Goal: Transaction & Acquisition: Purchase product/service

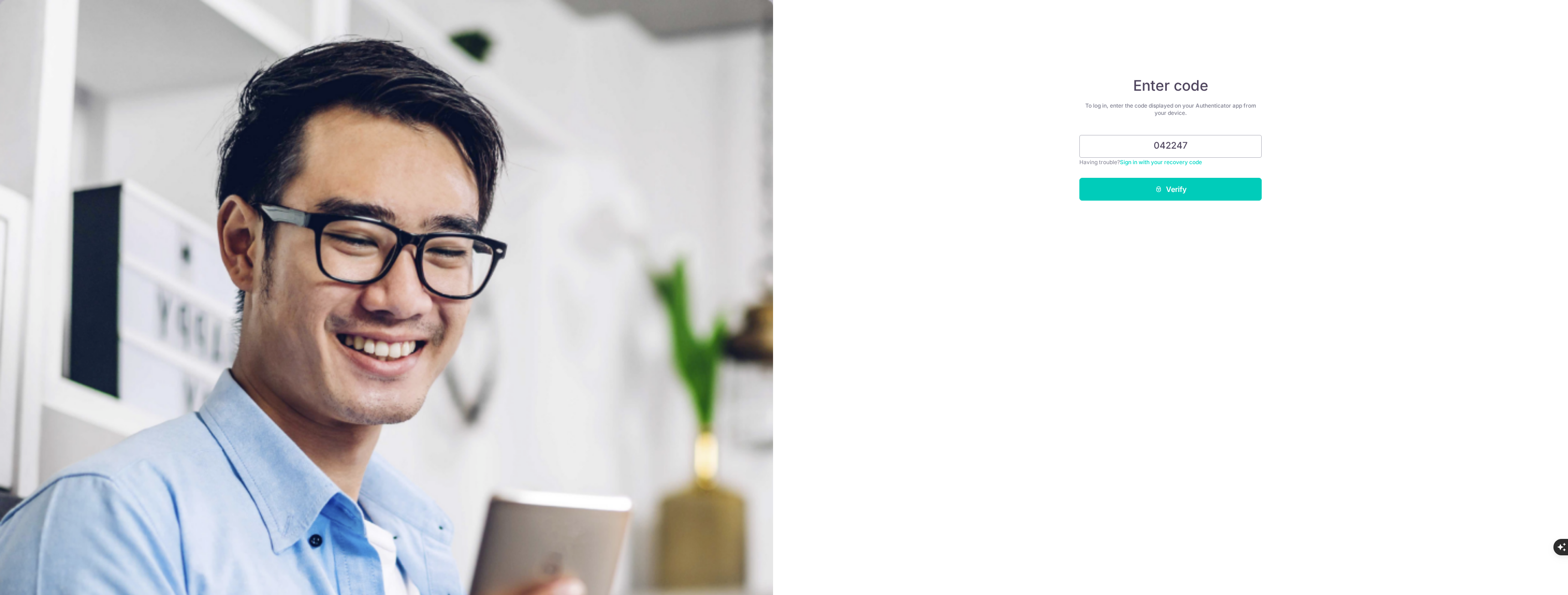
type input "042247"
click at [1079, 178] on button "Verify" at bounding box center [1171, 189] width 183 height 23
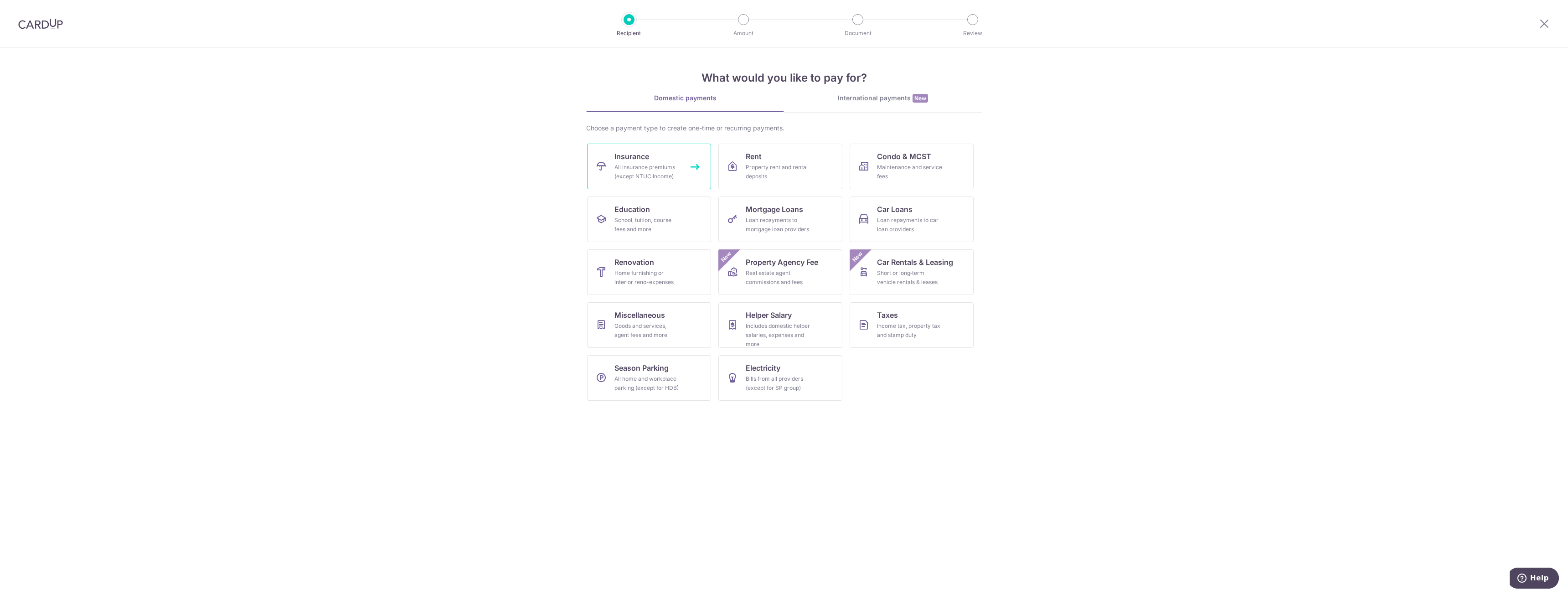
click at [678, 169] on div "All insurance premiums (except NTUC Income)" at bounding box center [647, 172] width 66 height 18
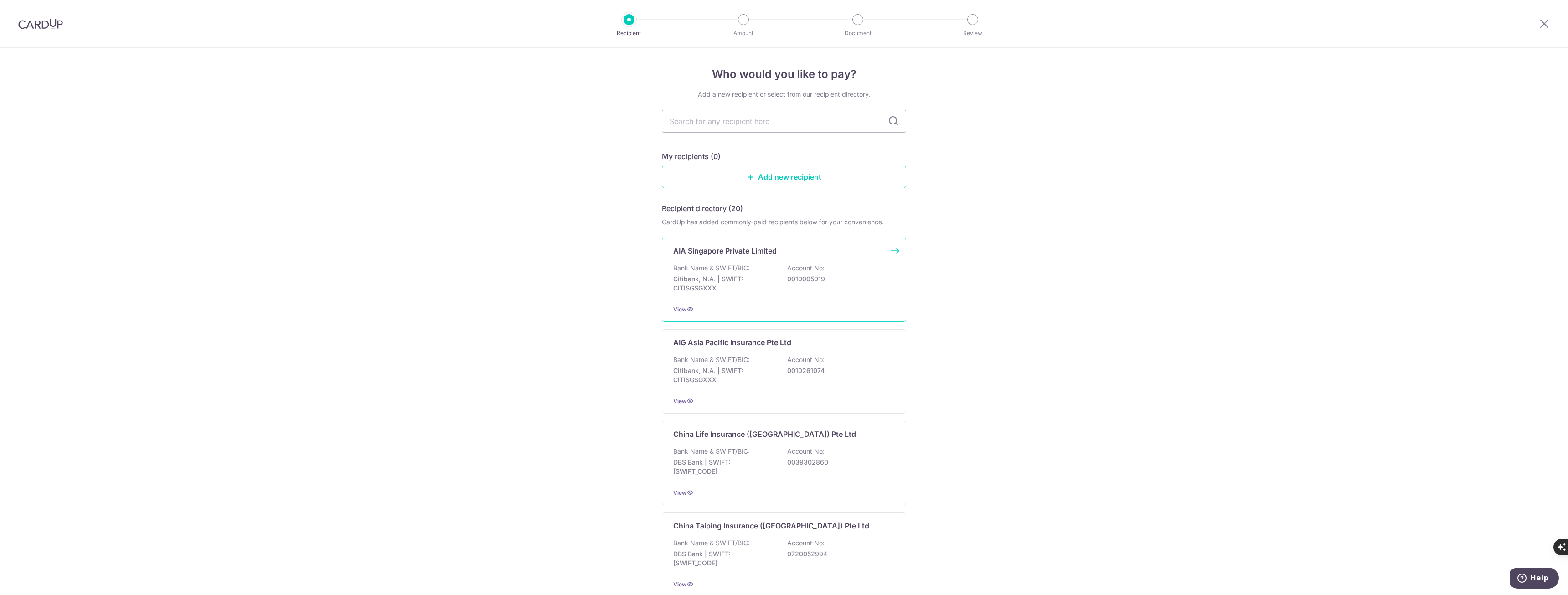
click at [875, 261] on div "AIA Singapore Private Limited Bank Name & SWIFT/BIC: Citibank, N.A. | SWIFT: CI…" at bounding box center [783, 280] width 244 height 85
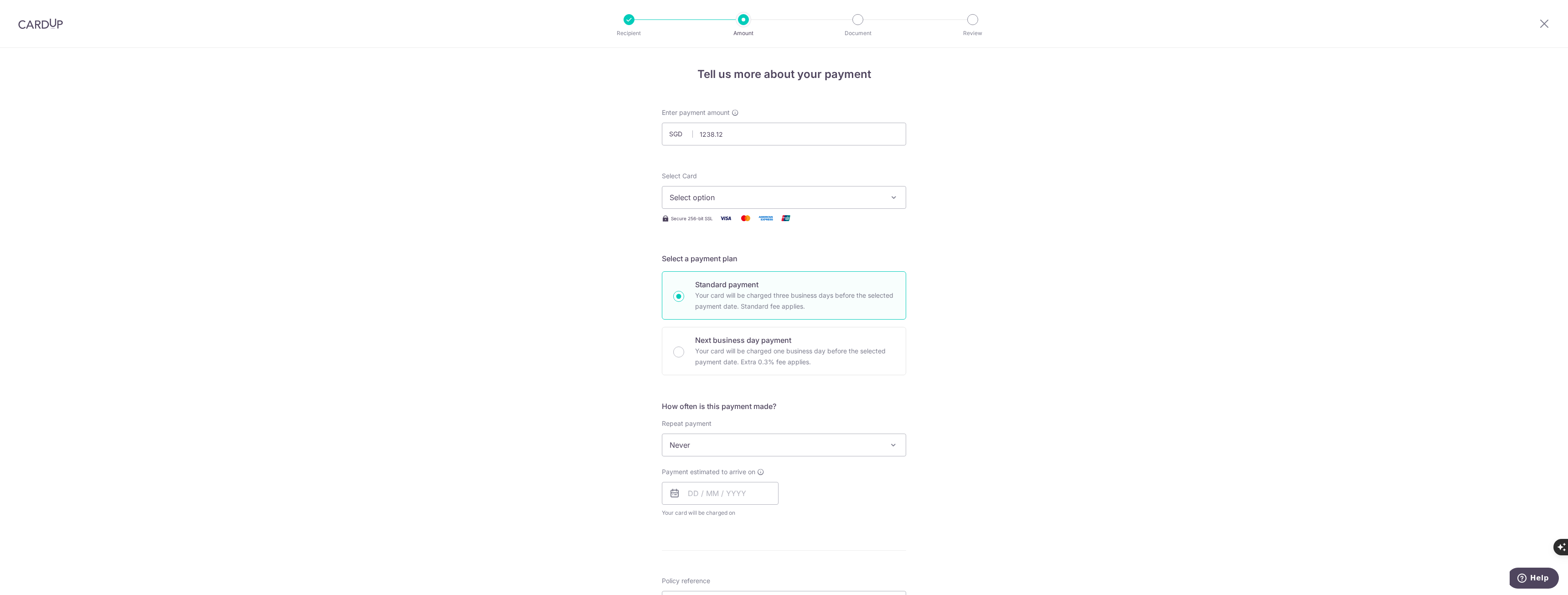
type input "1,238.12"
click at [735, 203] on button "Select option" at bounding box center [783, 197] width 244 height 23
click at [725, 263] on span "**** 7032" at bounding box center [784, 262] width 229 height 11
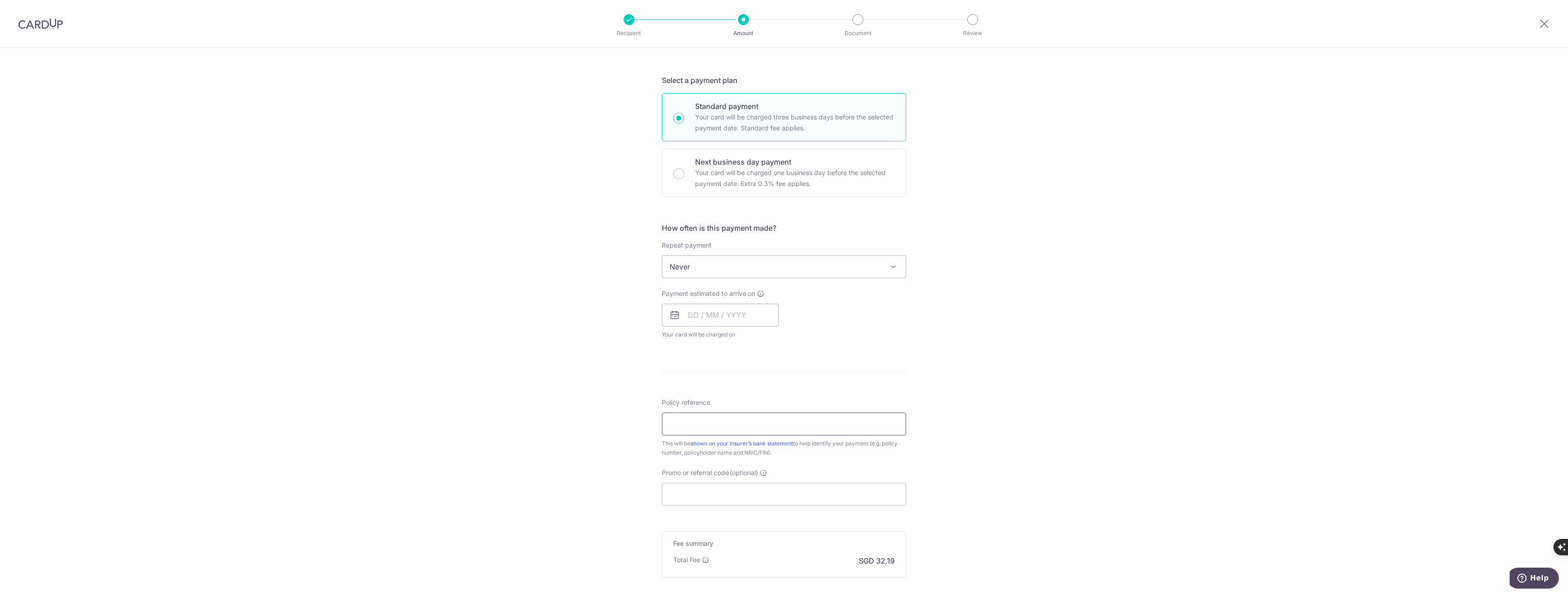
scroll to position [183, 0]
click at [721, 491] on input "Promo or referral code (optional)" at bounding box center [783, 490] width 244 height 23
paste input "OFF225"
type input "OFF225"
click at [711, 319] on input "text" at bounding box center [720, 311] width 117 height 23
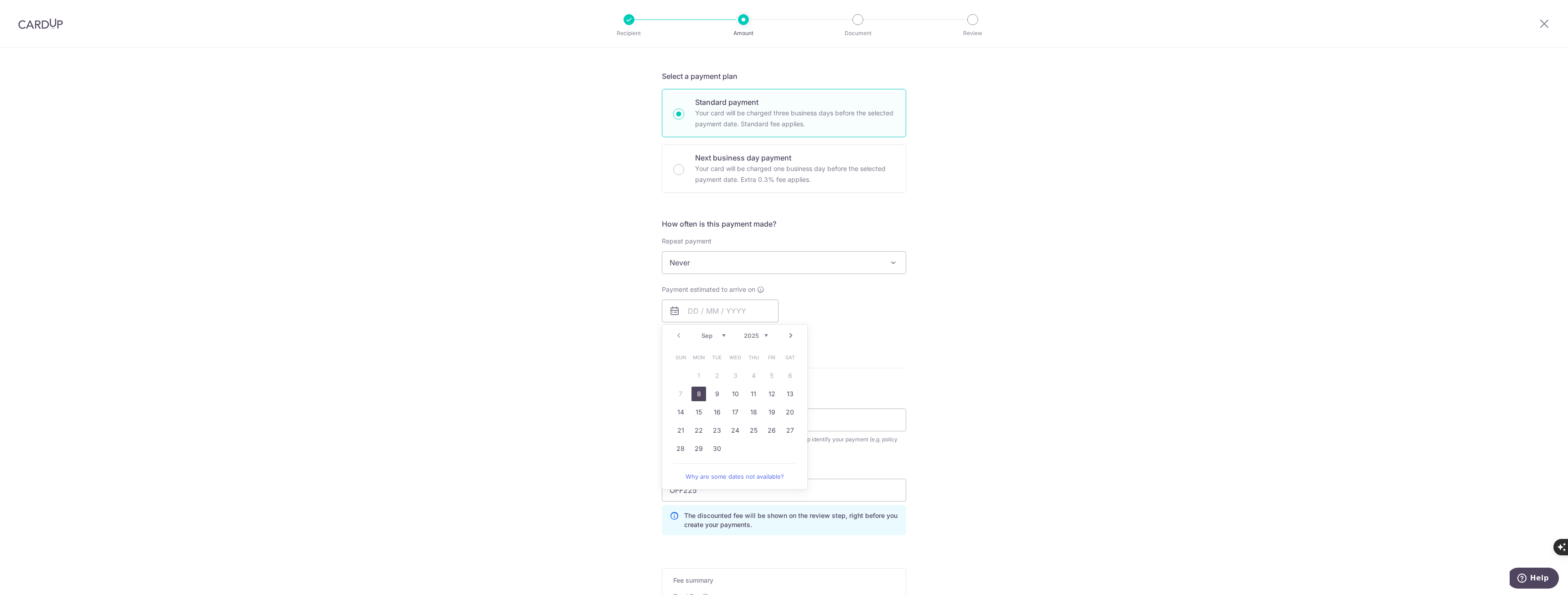
drag, startPoint x: 634, startPoint y: 359, endPoint x: 665, endPoint y: 348, distance: 32.9
click at [634, 359] on div "Tell us more about your payment Enter payment amount SGD 1,238.12 1238.12 Selec…" at bounding box center [784, 298] width 1568 height 866
click at [757, 309] on input "text" at bounding box center [720, 311] width 117 height 23
click at [770, 398] on link "12" at bounding box center [772, 394] width 15 height 15
type input "[DATE]"
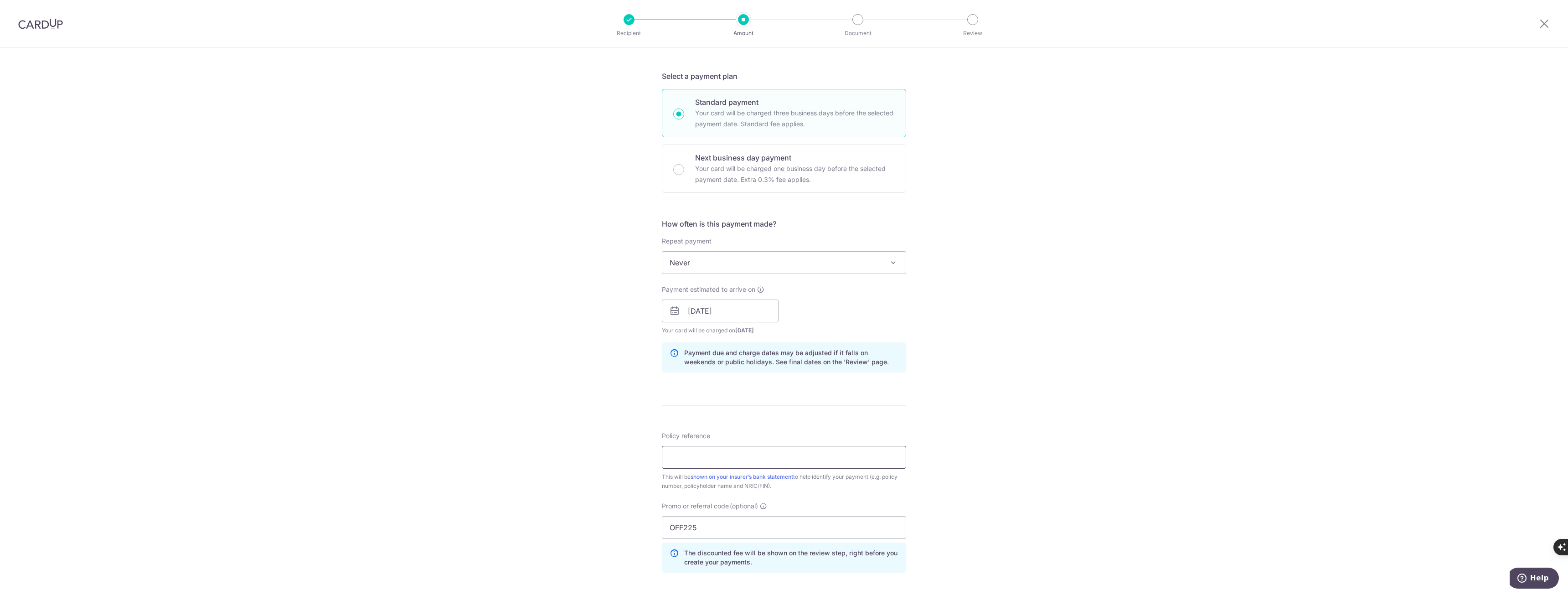
click at [679, 449] on input "Policy reference" at bounding box center [783, 457] width 244 height 23
type input "L545662563"
click at [1009, 502] on div "Tell us more about your payment Enter payment amount SGD 1,238.12 1238.12 Selec…" at bounding box center [784, 317] width 1568 height 903
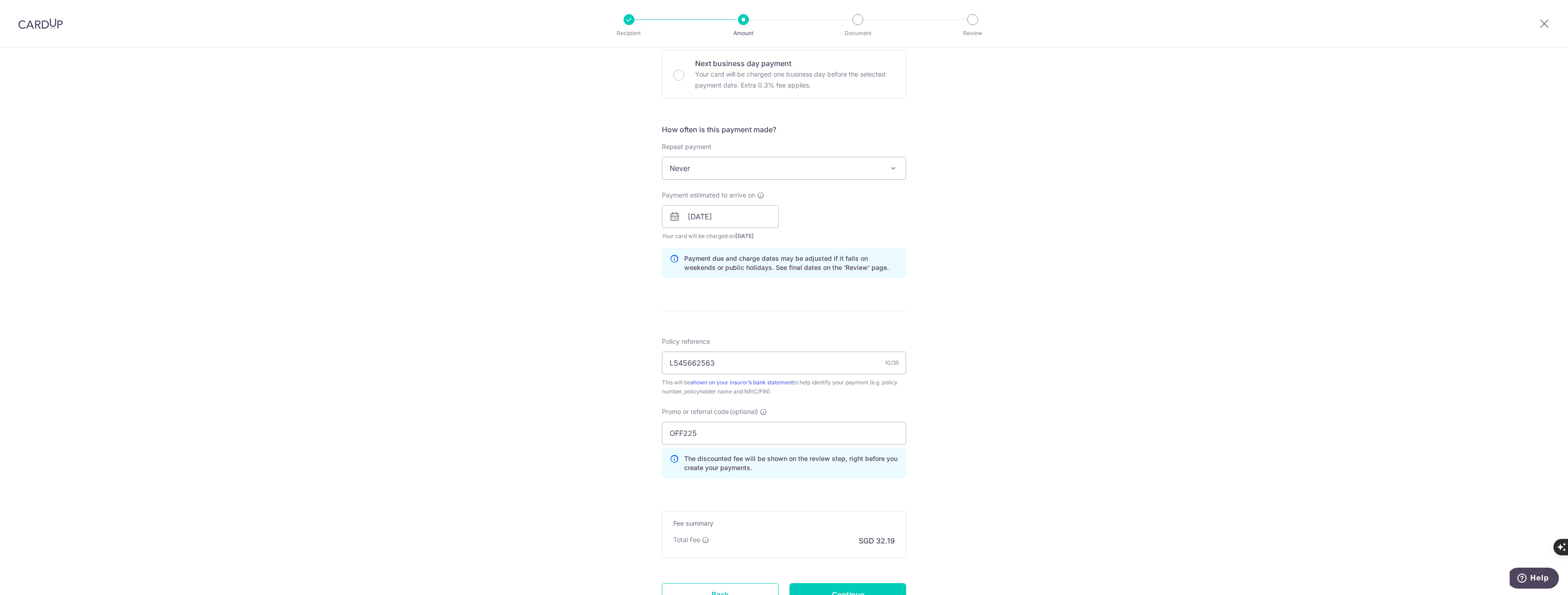
scroll to position [356, 0]
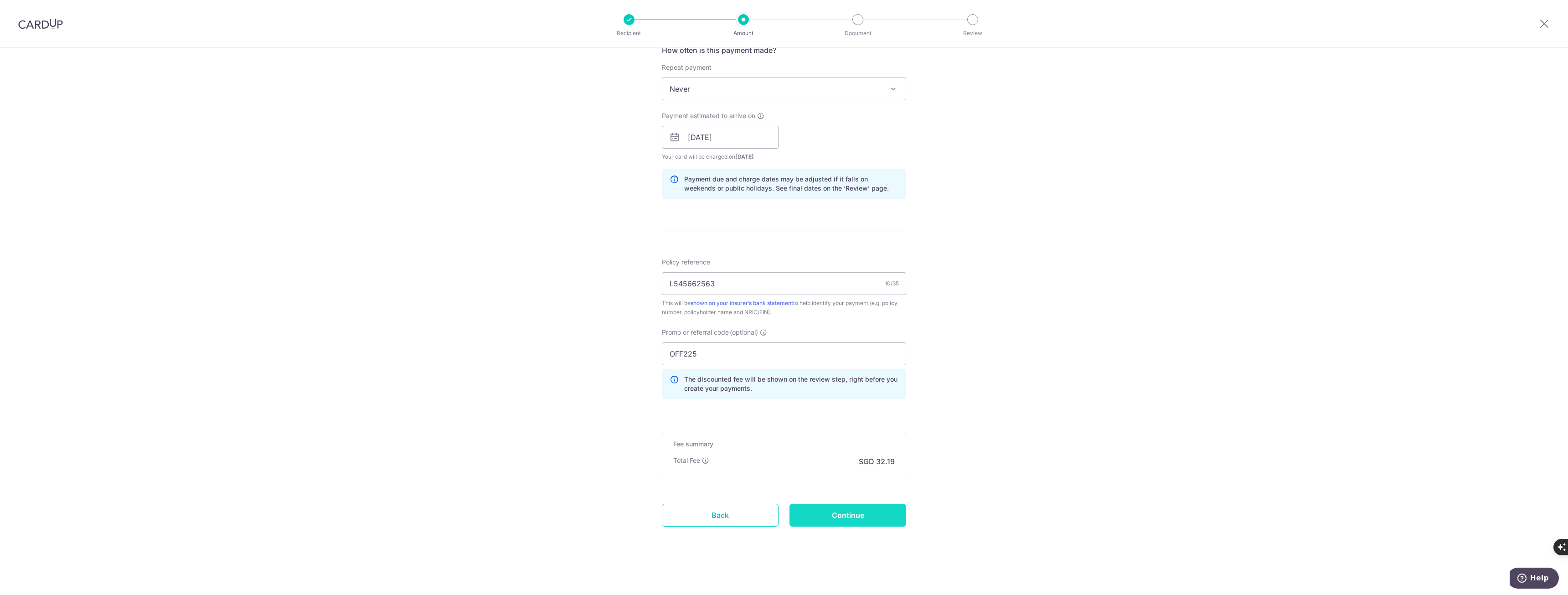
click at [862, 513] on input "Continue" at bounding box center [848, 515] width 117 height 23
type input "Create Schedule"
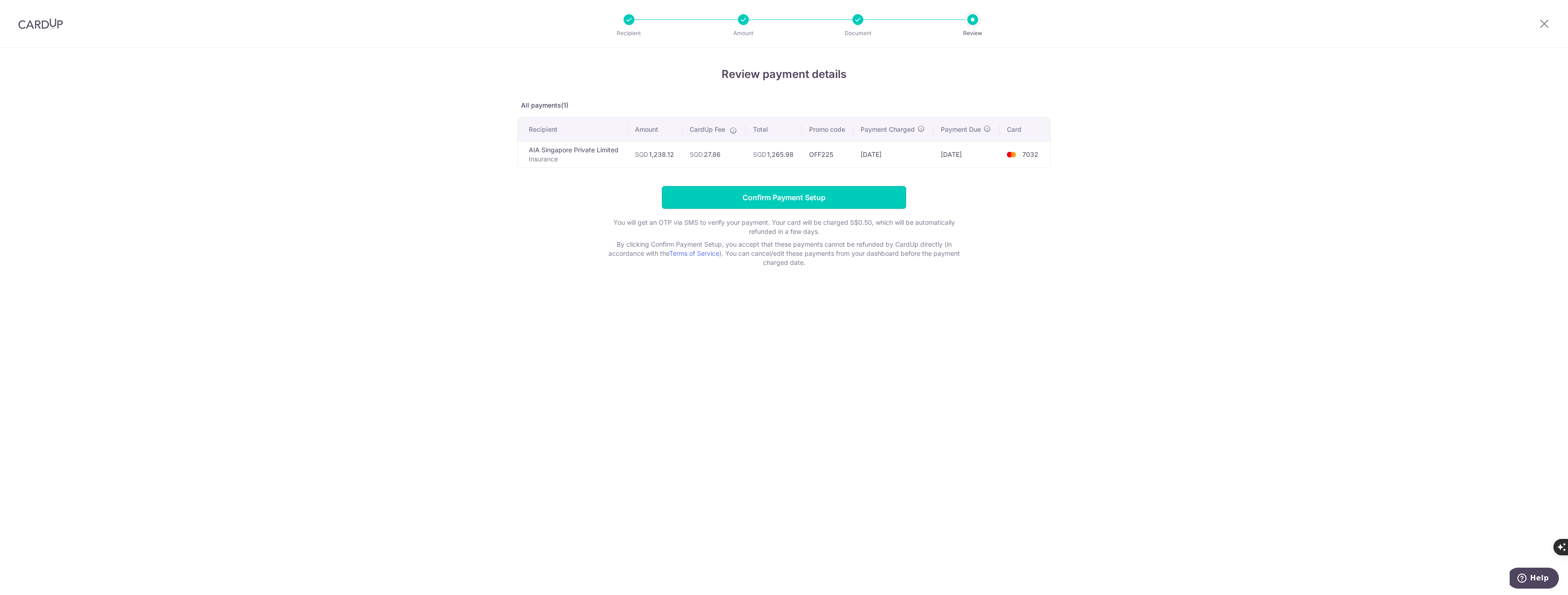
click at [802, 194] on input "Confirm Payment Setup" at bounding box center [783, 197] width 244 height 23
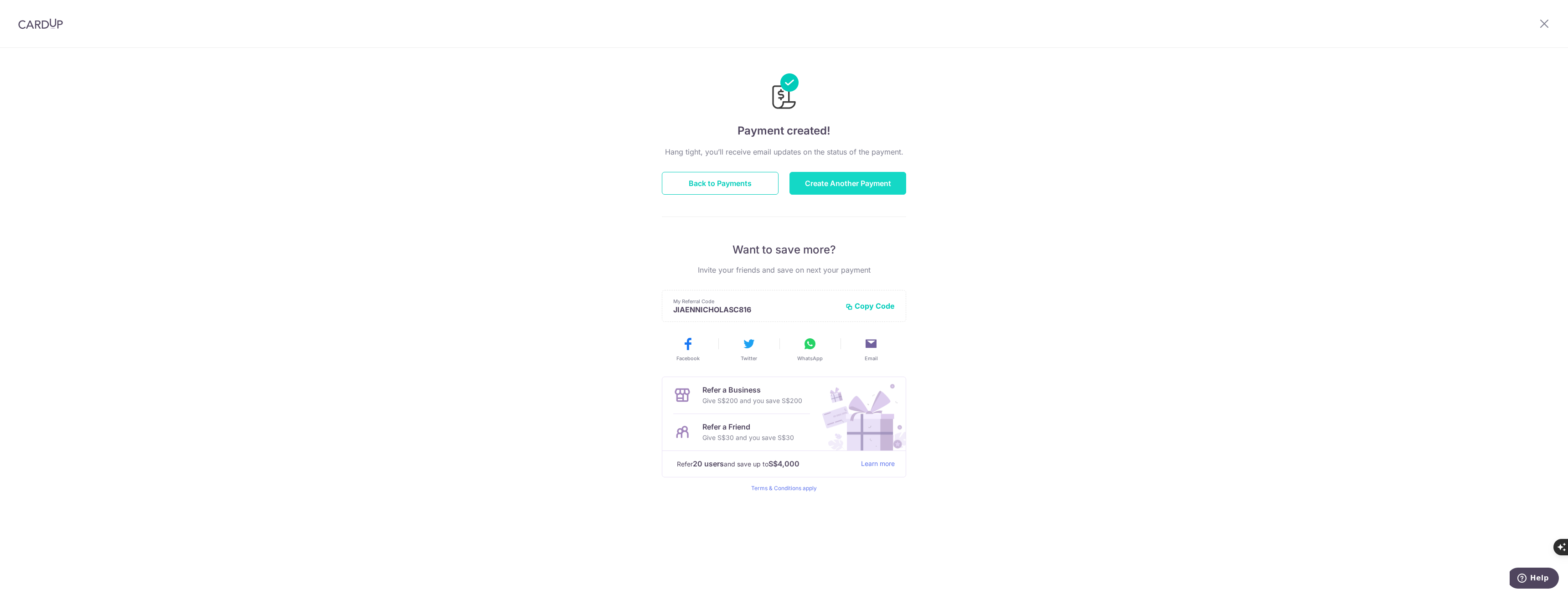
click at [827, 185] on button "Create Another Payment" at bounding box center [848, 183] width 117 height 23
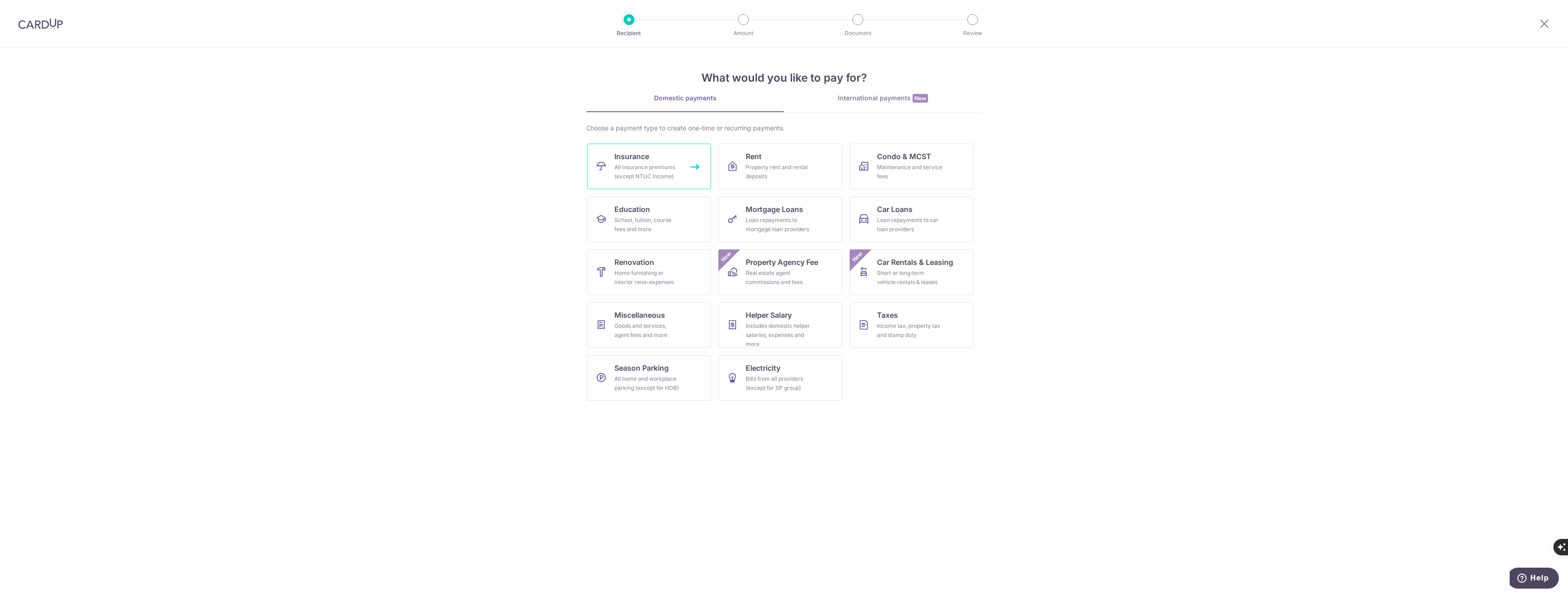
click at [620, 164] on div "All insurance premiums (except NTUC Income)" at bounding box center [647, 172] width 66 height 18
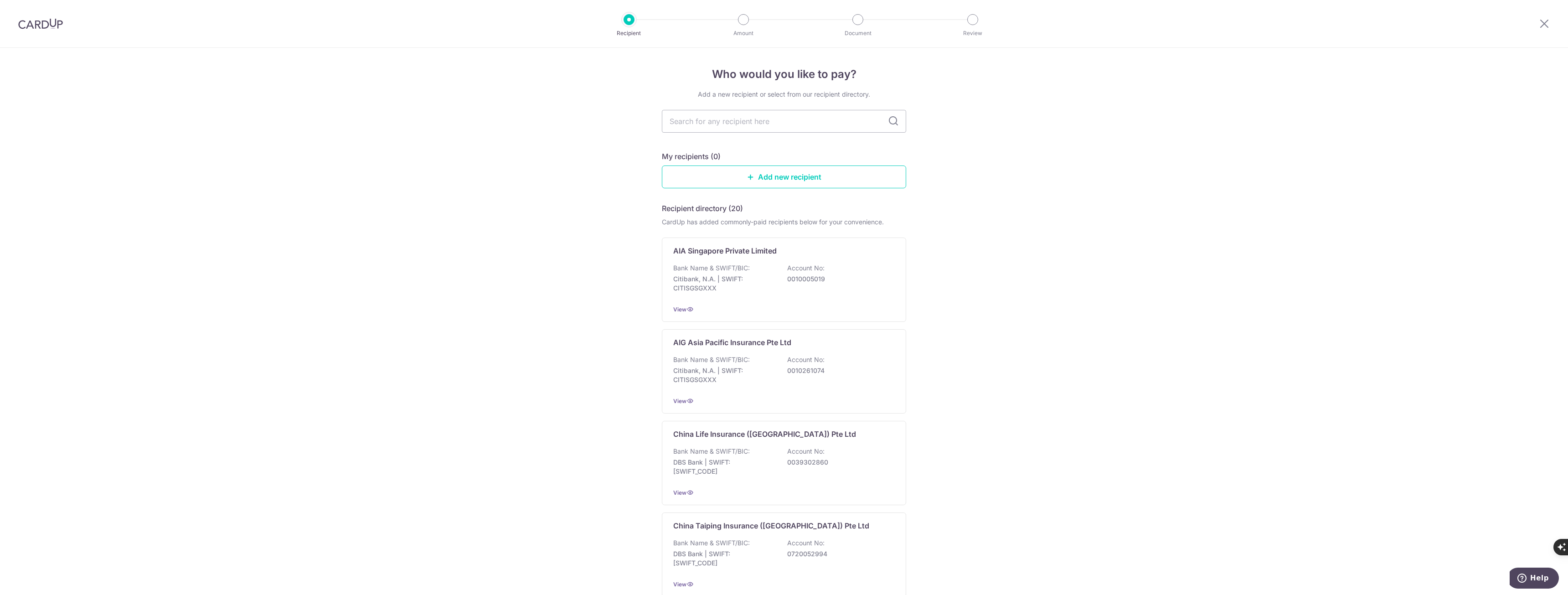
click at [762, 264] on div "Bank Name & SWIFT/BIC: Citibank, N.A. | SWIFT: CITISGSGXXX Account No: 00100050…" at bounding box center [784, 280] width 222 height 33
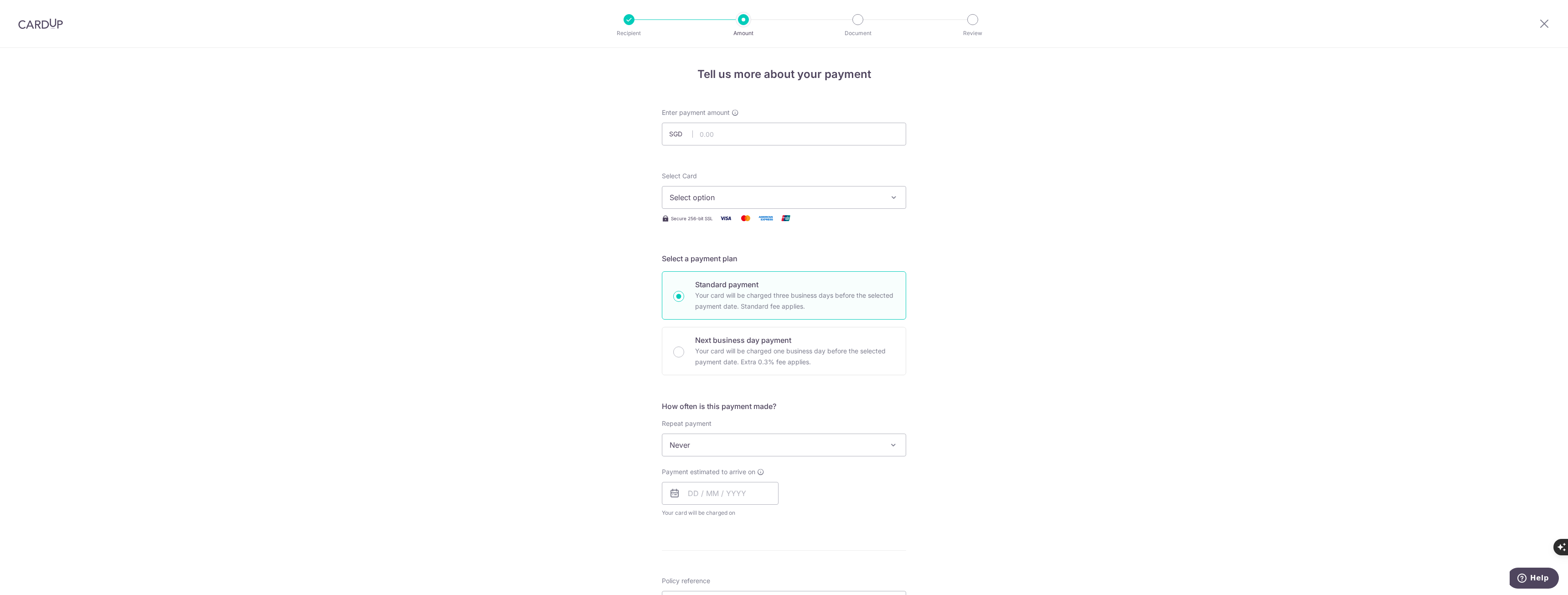
click at [1048, 192] on div "Tell us more about your payment Enter payment amount SGD Select Card Select opt…" at bounding box center [784, 460] width 1568 height 825
drag, startPoint x: 1547, startPoint y: 25, endPoint x: 833, endPoint y: 55, distance: 714.6
click at [1547, 25] on icon at bounding box center [1544, 23] width 11 height 12
